Goal: Task Accomplishment & Management: Use online tool/utility

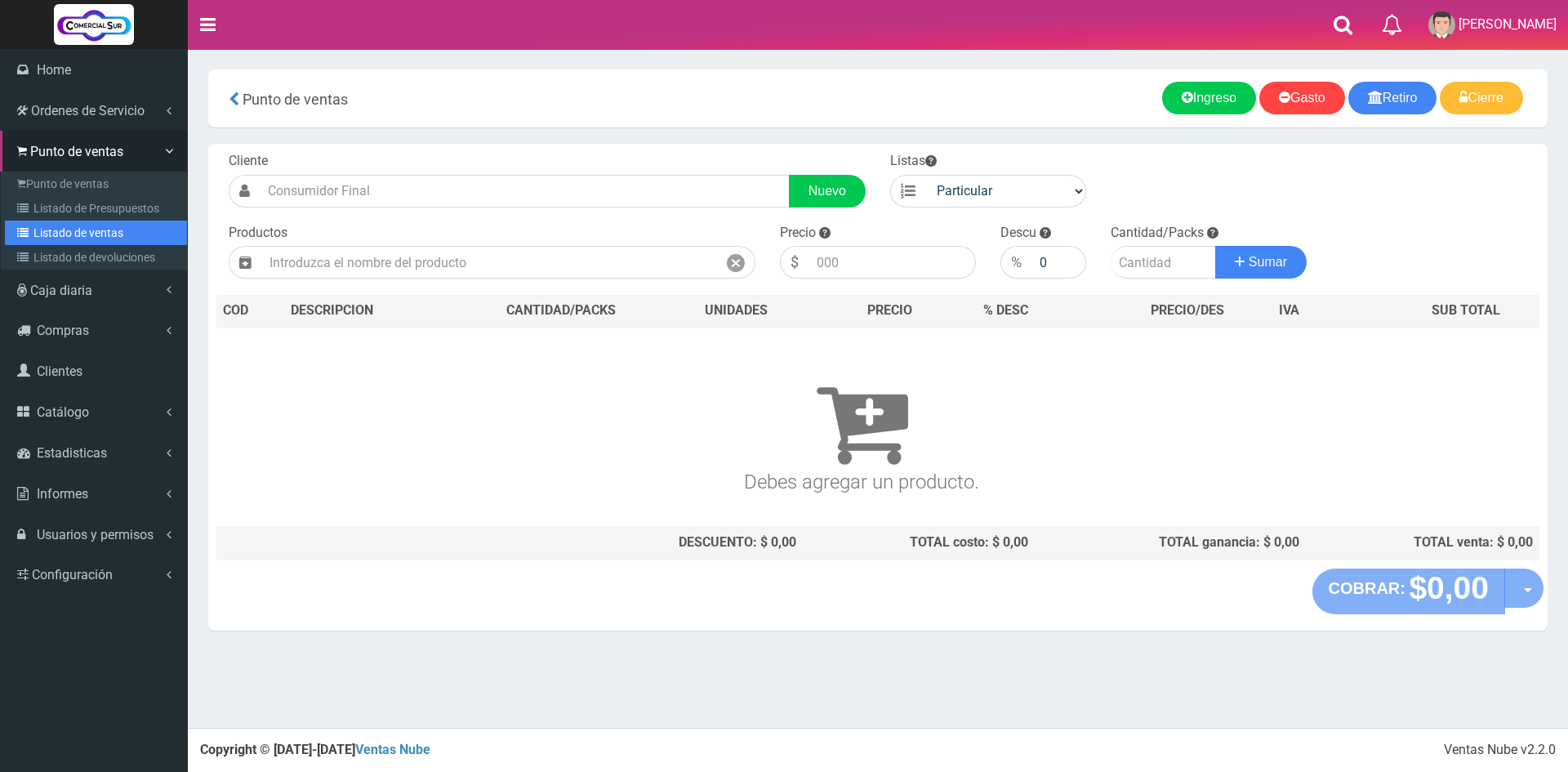
click at [87, 233] on link "Listado de ventas" at bounding box center [96, 233] width 182 height 25
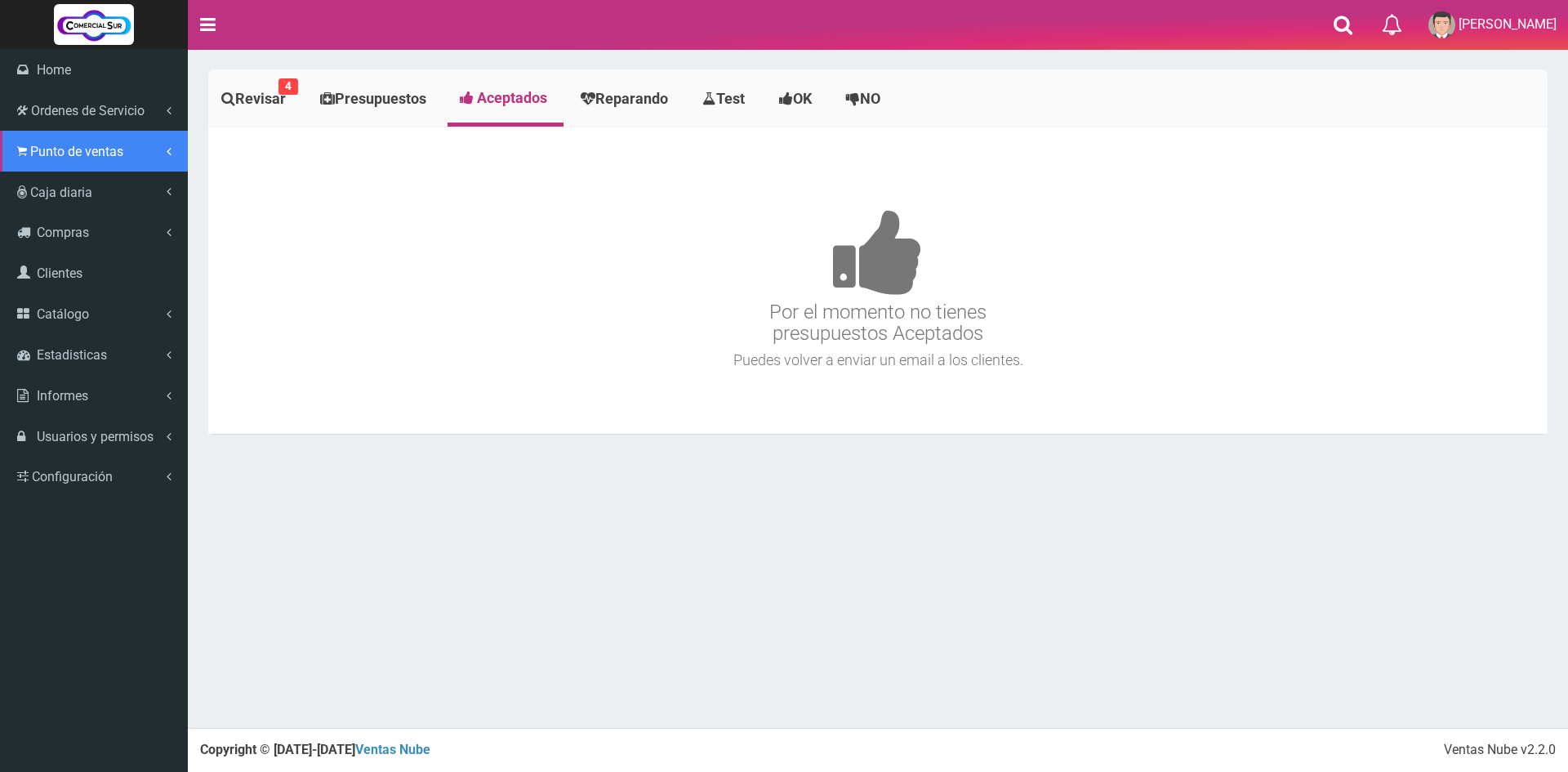
click at [58, 157] on span "Punto de ventas" at bounding box center [77, 151] width 93 height 16
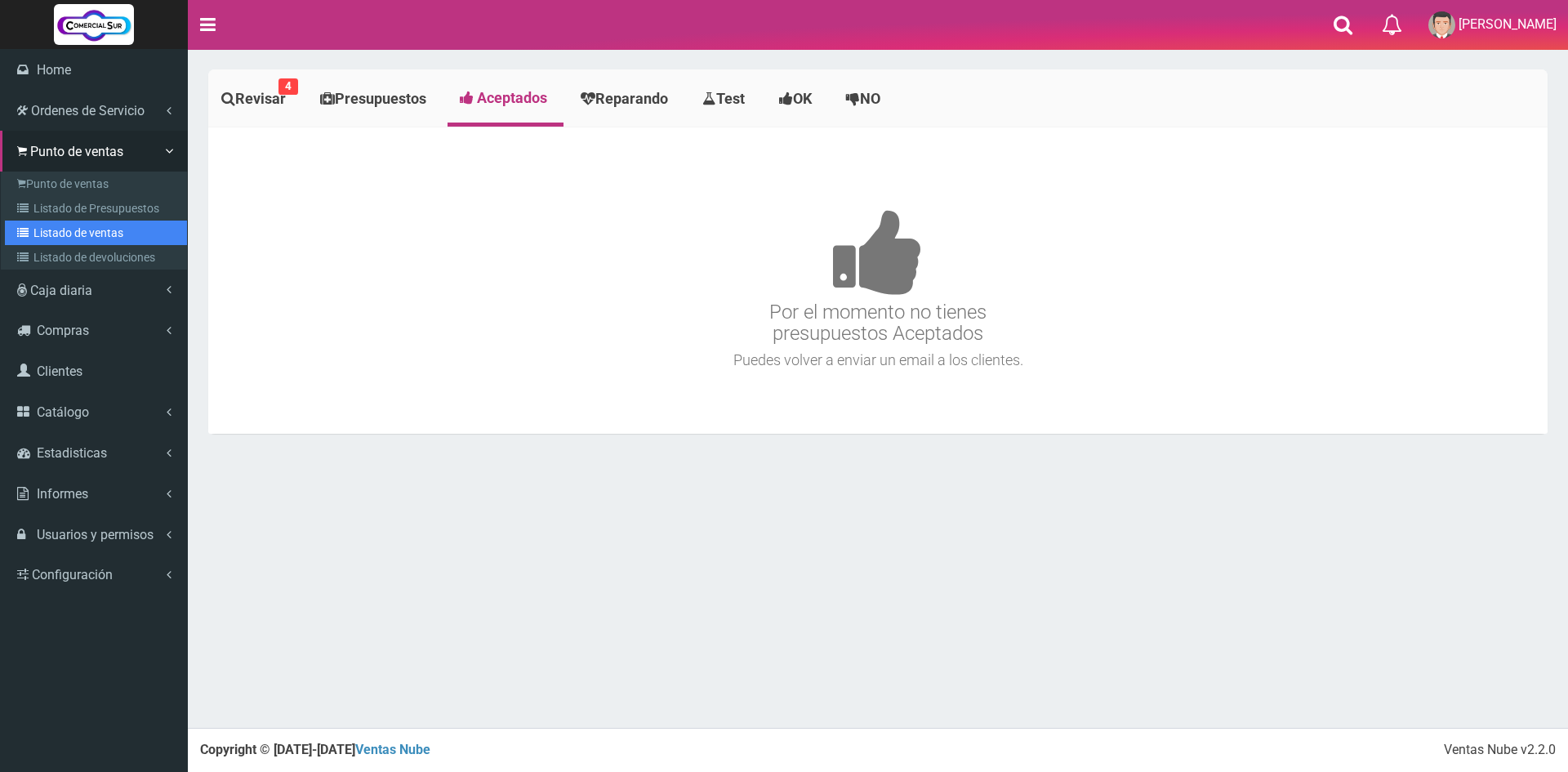
click at [103, 231] on link "Listado de ventas" at bounding box center [96, 233] width 182 height 25
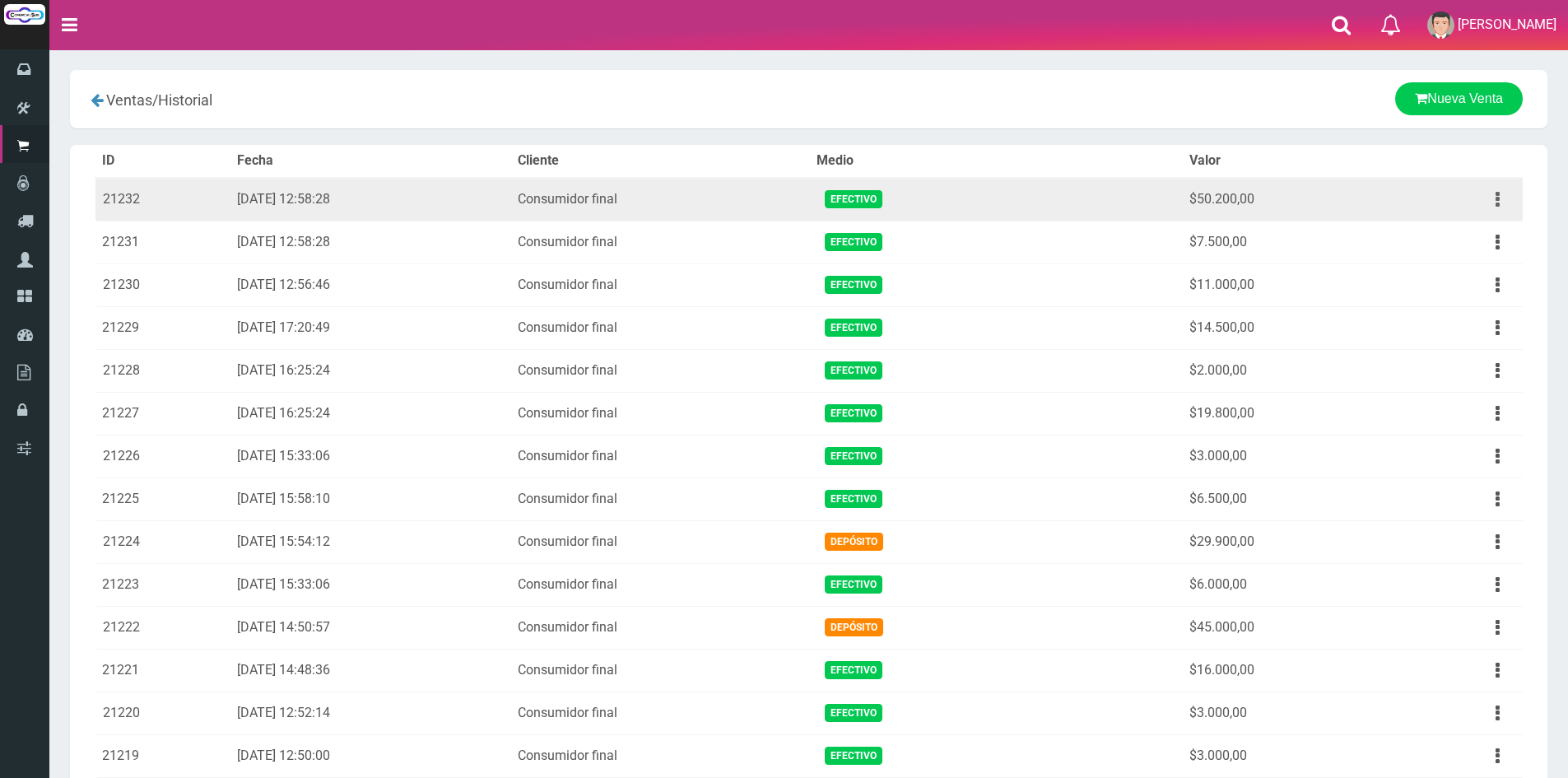
click at [1500, 198] on button "button" at bounding box center [1497, 199] width 37 height 29
click at [1452, 245] on link "Ver" at bounding box center [1450, 239] width 130 height 37
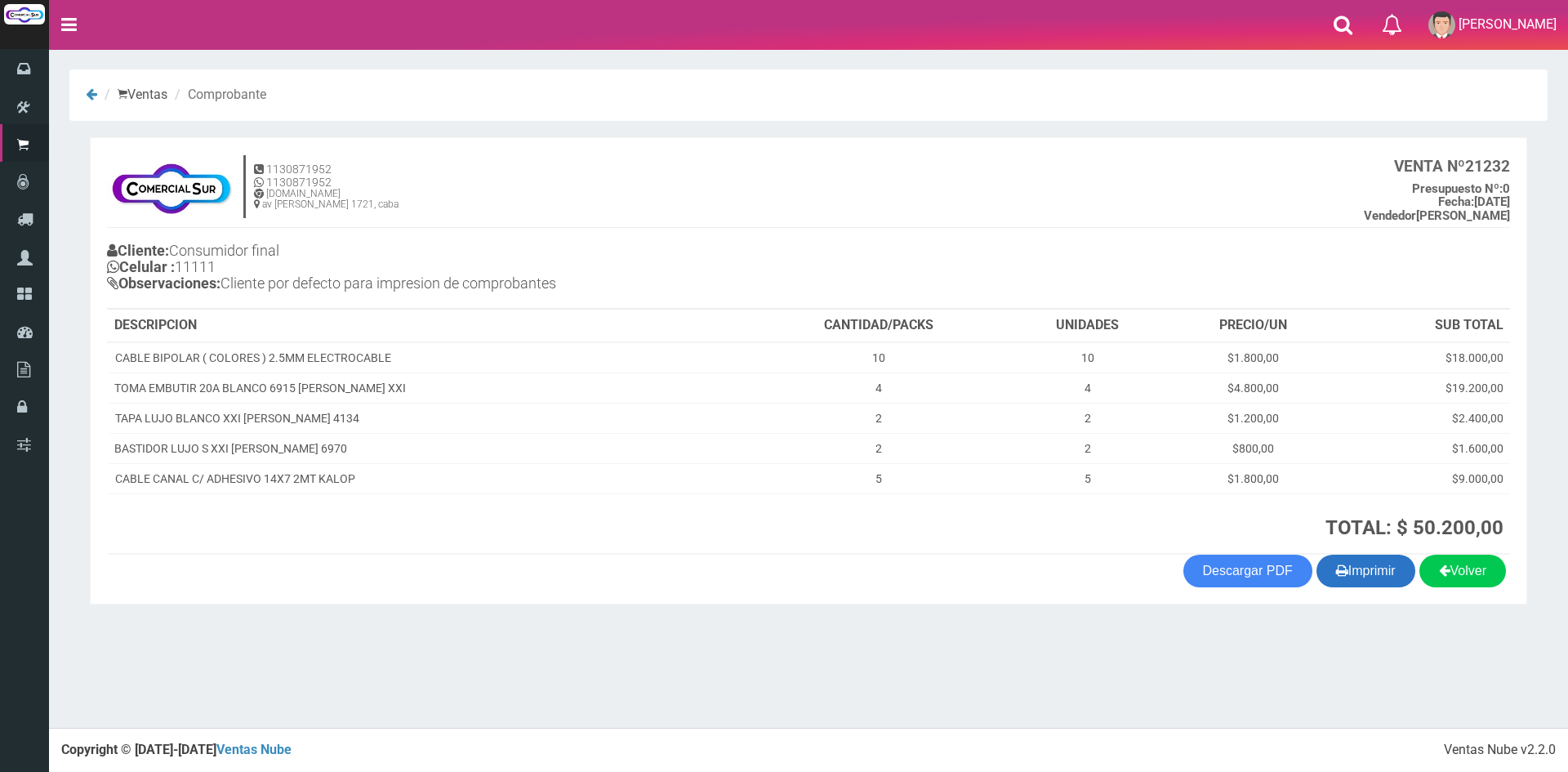
click at [1358, 566] on button "Imprimir" at bounding box center [1366, 571] width 99 height 33
click at [743, 181] on h4 "1130871952 1130871952 [DOMAIN_NAME] av [PERSON_NAME] 1721, caba VENTA Nº 21232 …" at bounding box center [808, 191] width 1403 height 73
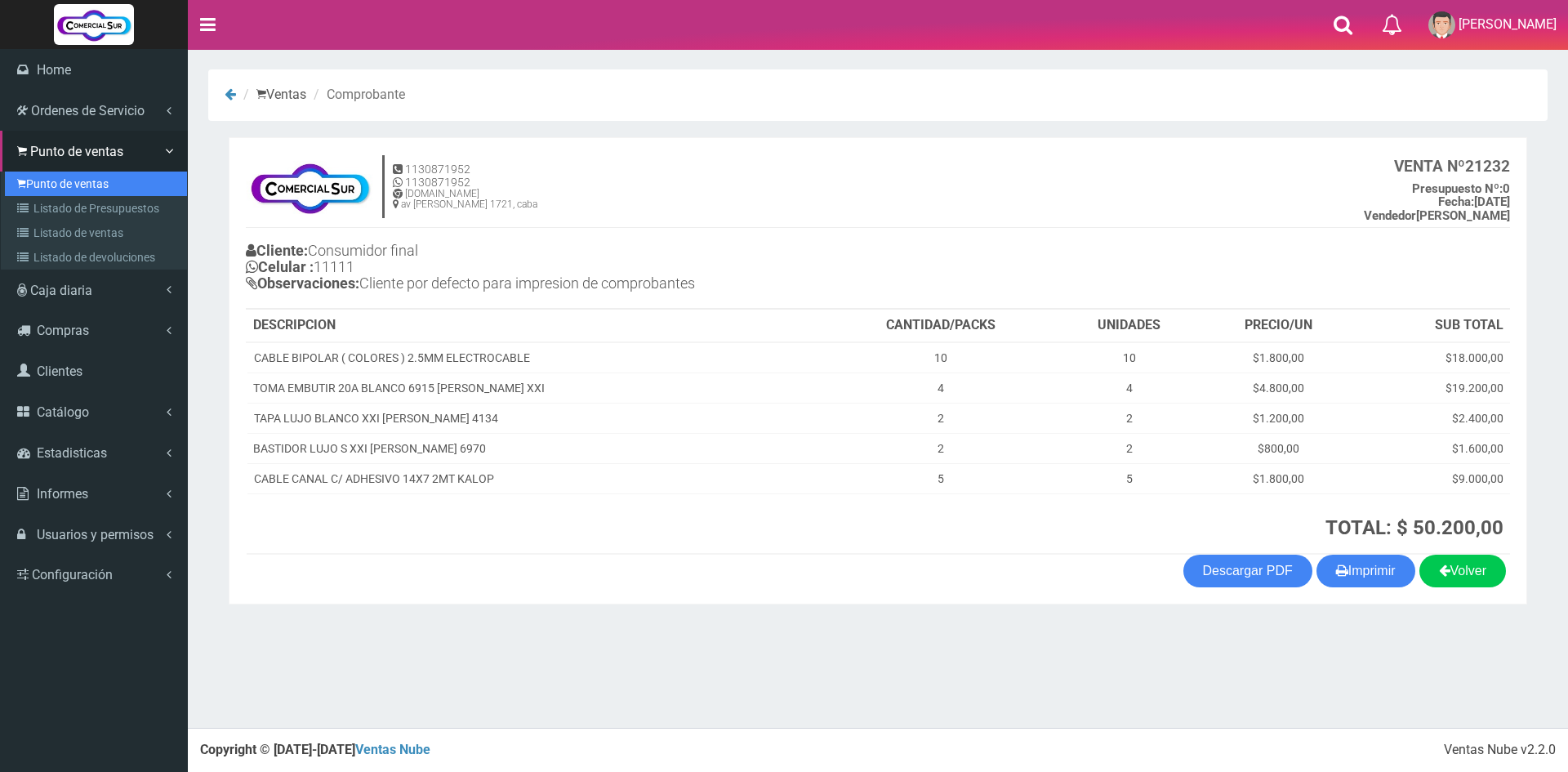
click at [46, 177] on link "Punto de ventas" at bounding box center [96, 184] width 182 height 25
